Goal: Navigation & Orientation: Go to known website

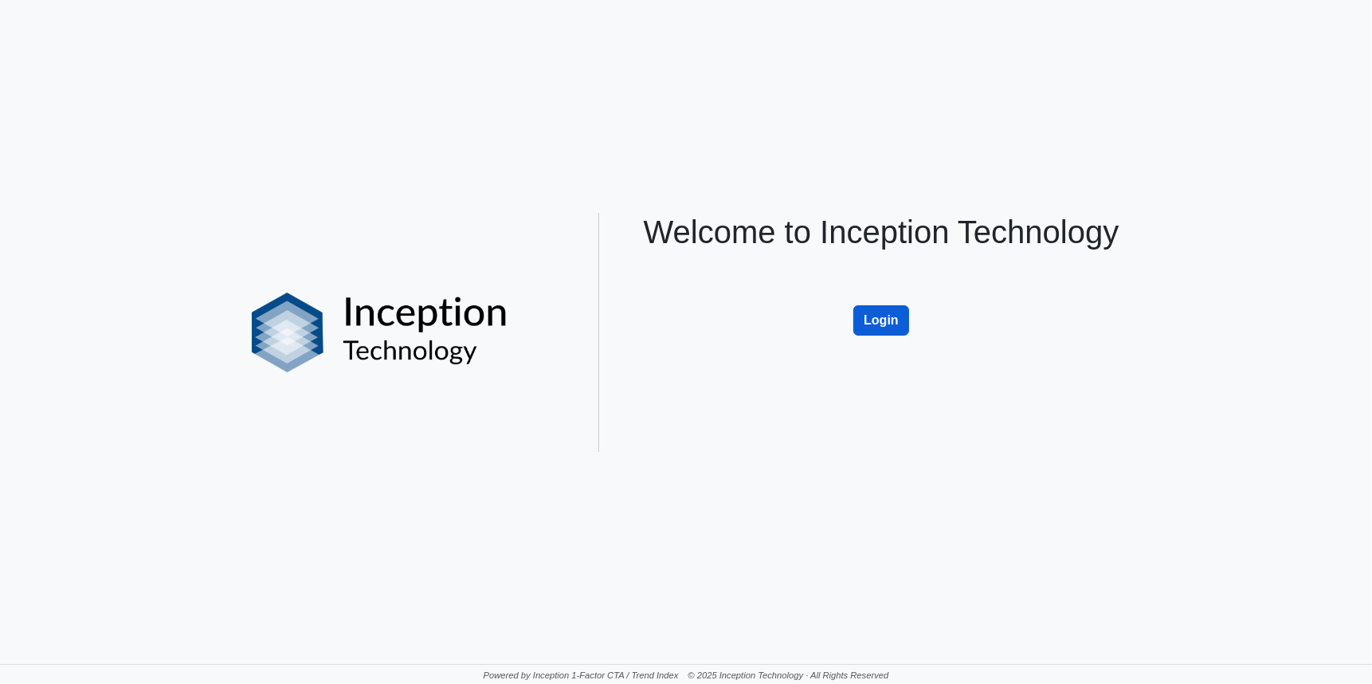
click at [879, 327] on button "Login" at bounding box center [881, 320] width 56 height 30
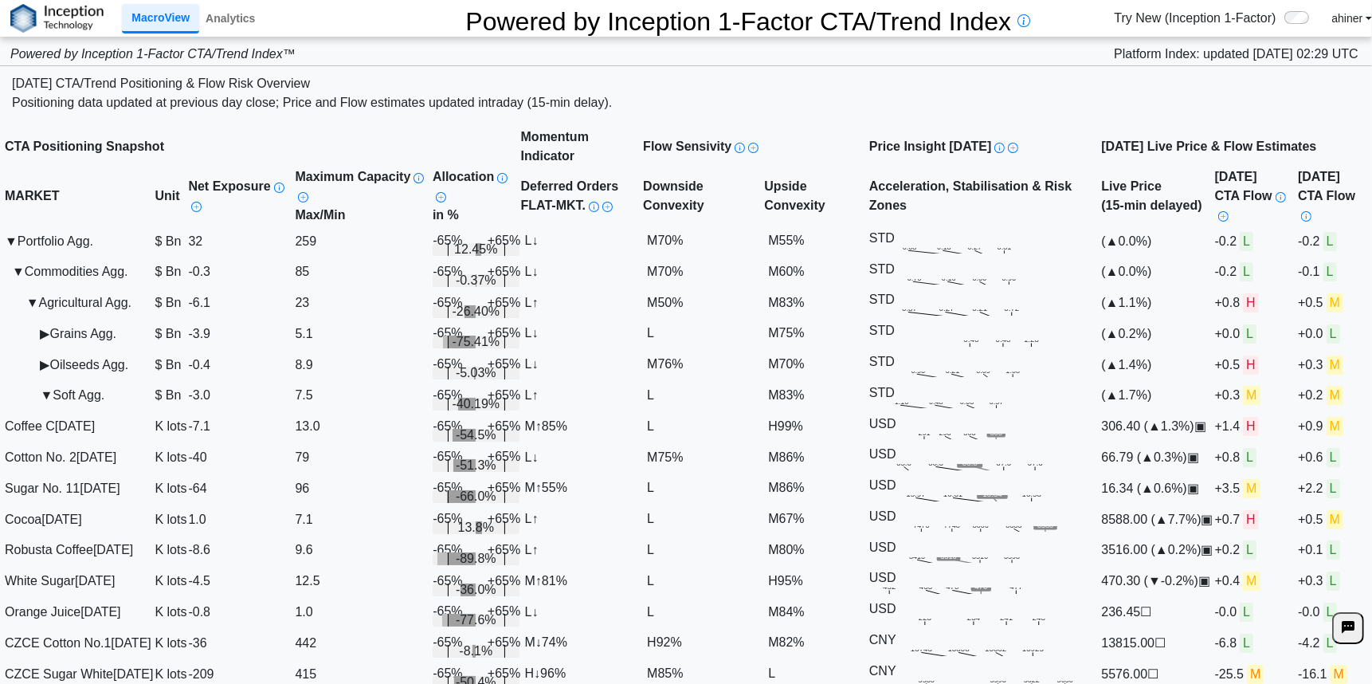
scroll to position [88, 0]
